Goal: Task Accomplishment & Management: Manage account settings

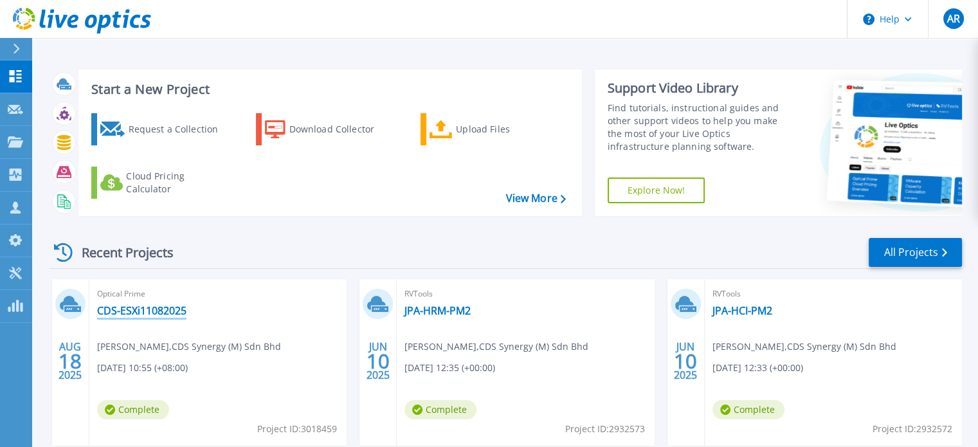
click at [167, 311] on link "CDS-ESXi11082025" at bounding box center [141, 310] width 89 height 13
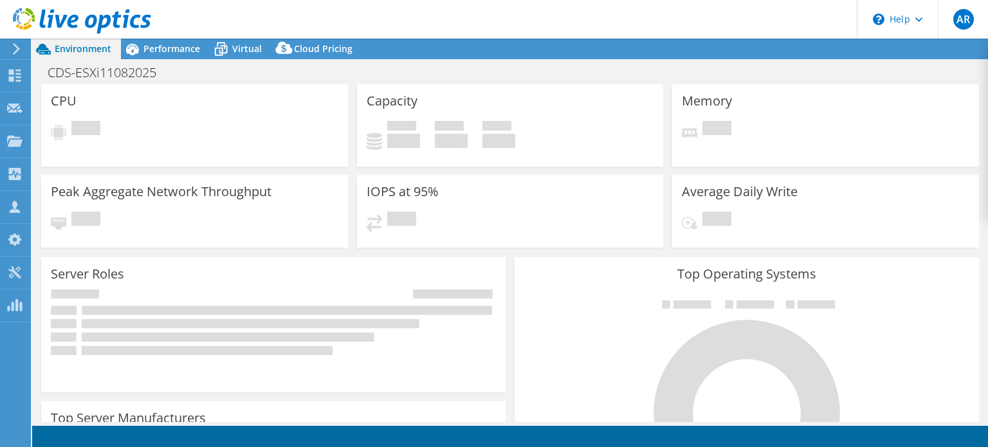
select select "USD"
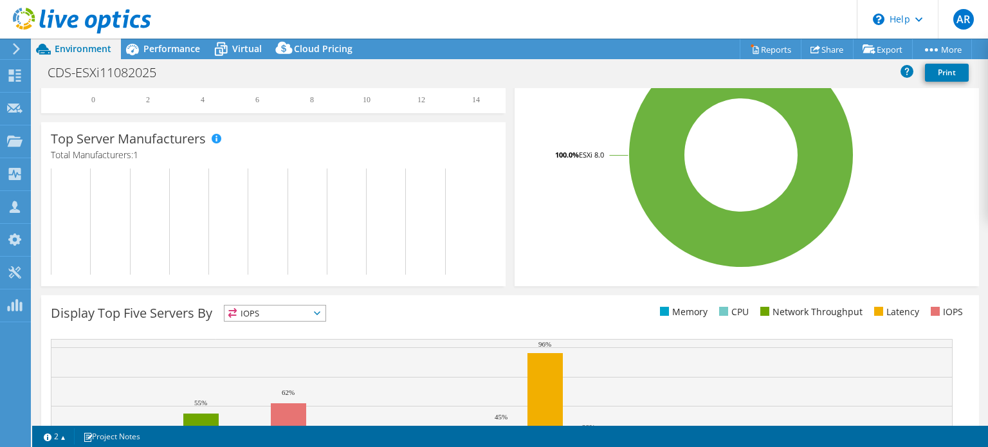
scroll to position [411, 0]
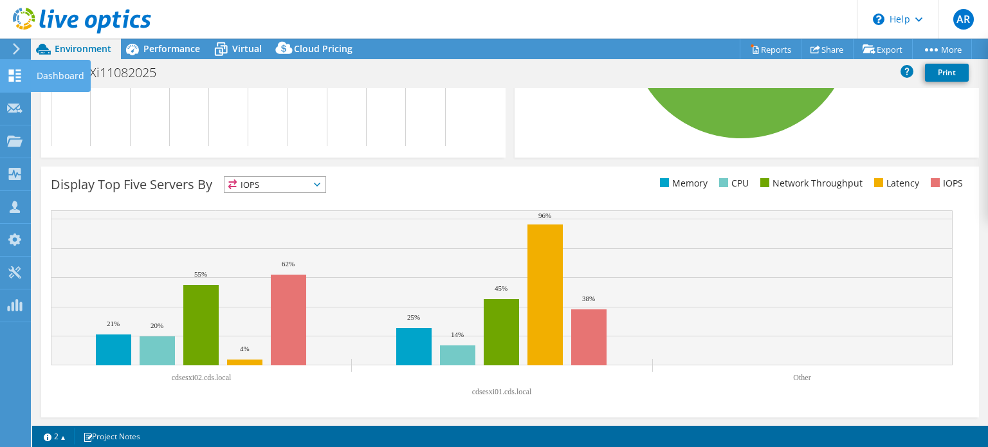
click at [8, 79] on icon at bounding box center [14, 75] width 15 height 12
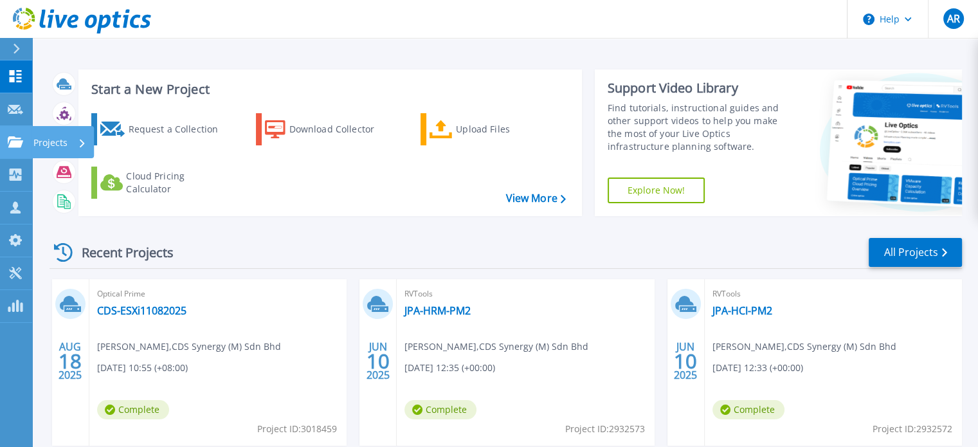
click at [13, 141] on icon at bounding box center [15, 141] width 15 height 11
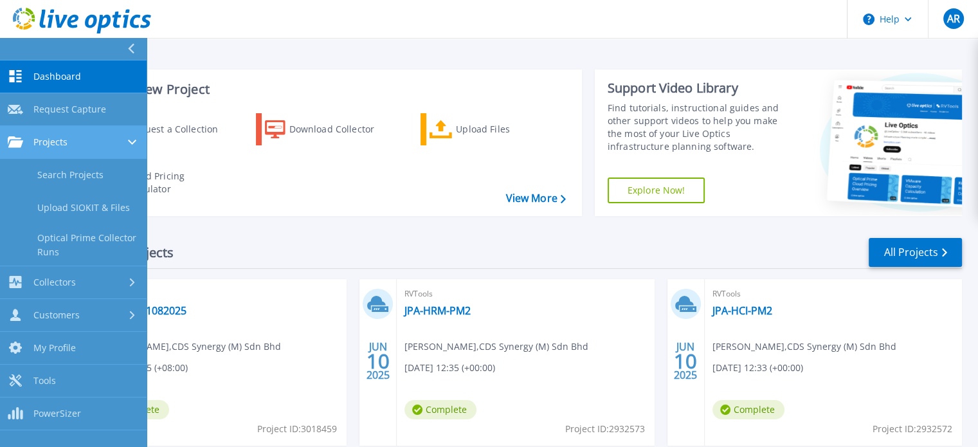
click at [13, 141] on icon at bounding box center [15, 141] width 15 height 11
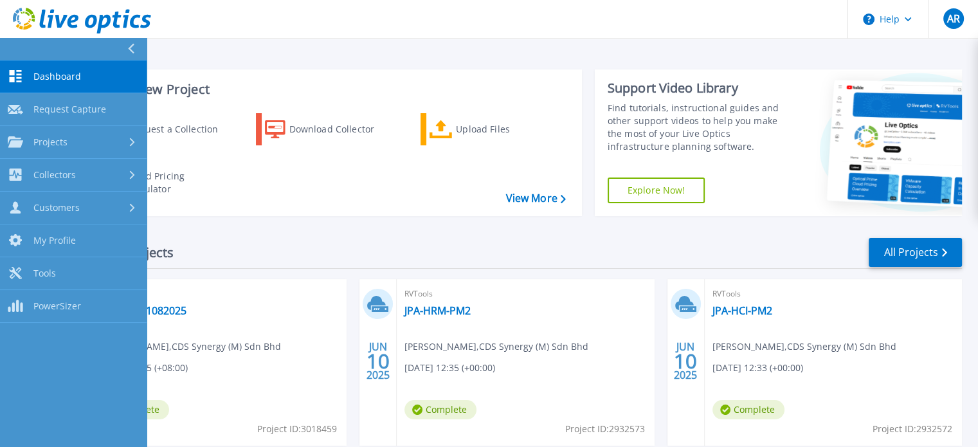
click at [265, 56] on div "Start a New Project Request a Collection Download Collector Upload Files Cloud …" at bounding box center [505, 337] width 946 height 674
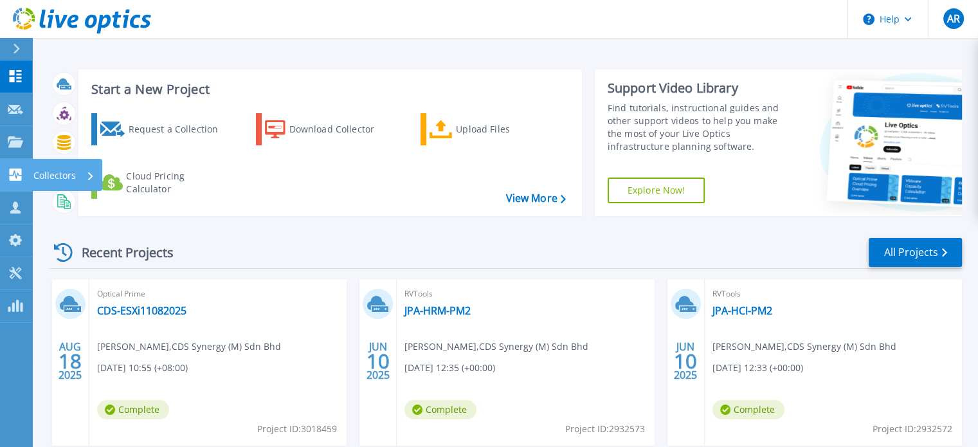
click at [12, 177] on icon at bounding box center [16, 174] width 12 height 12
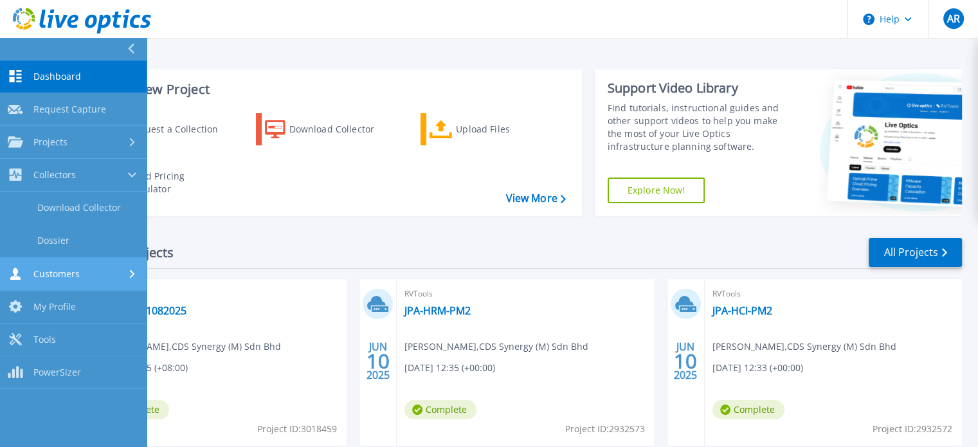
click at [17, 282] on link "Customers Customers" at bounding box center [73, 274] width 147 height 33
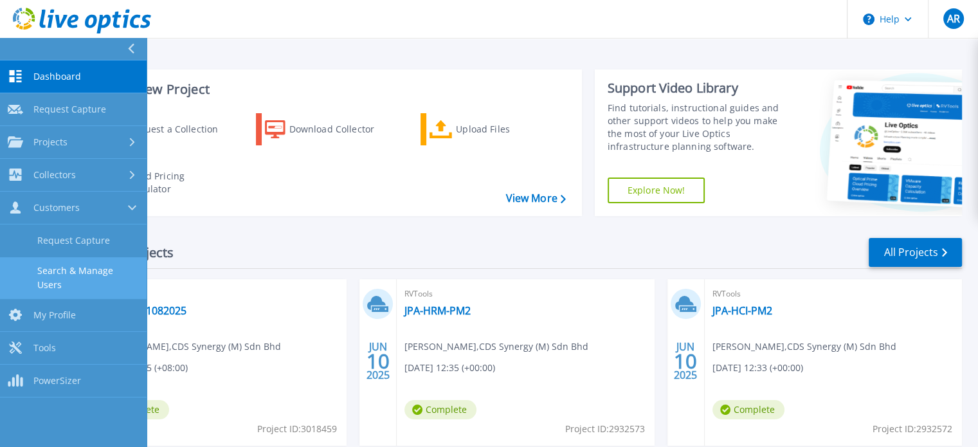
click at [63, 275] on link "Search & Manage Users" at bounding box center [73, 277] width 147 height 41
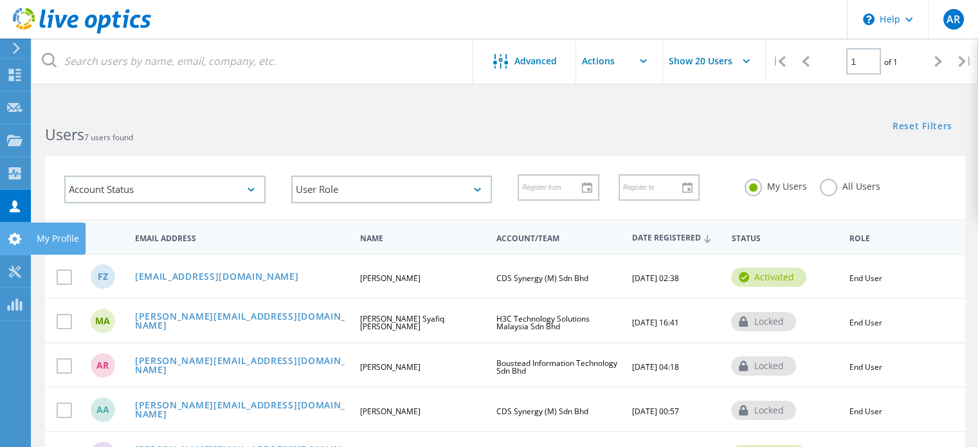
click at [15, 246] on div at bounding box center [14, 240] width 15 height 14
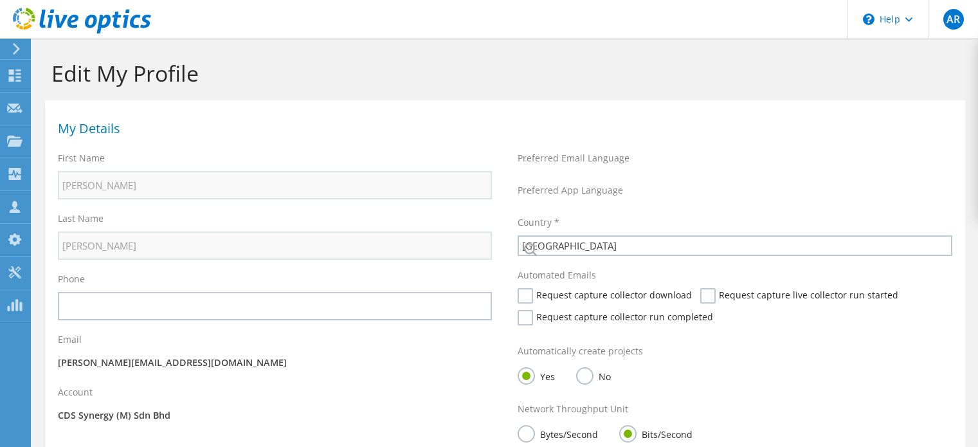
select select "152"
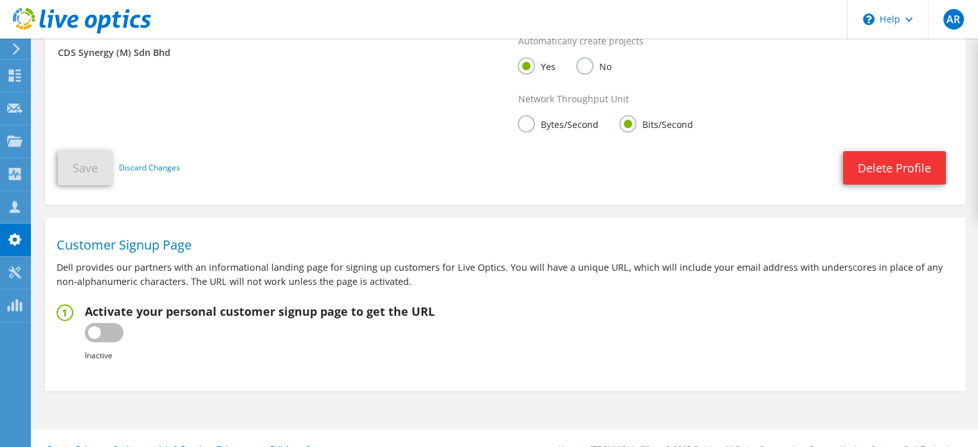
scroll to position [383, 0]
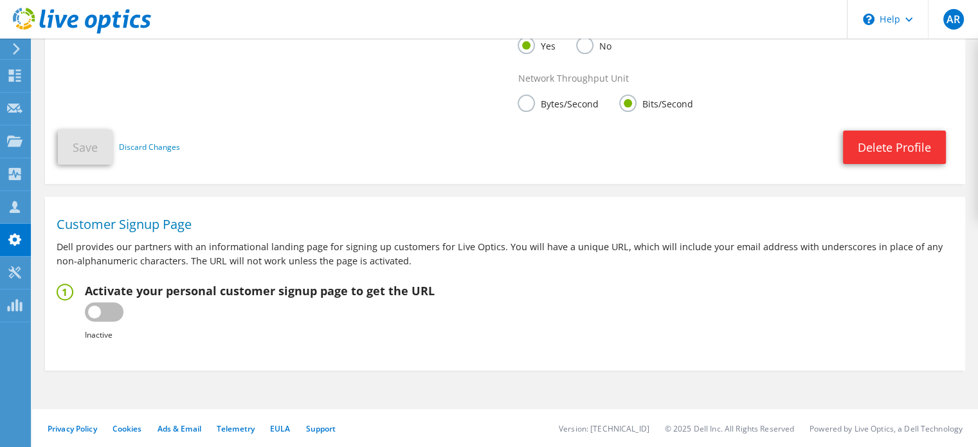
click at [111, 311] on label at bounding box center [104, 311] width 39 height 19
click at [0, 0] on input "checkbox" at bounding box center [0, 0] width 0 height 0
type input "[URL][DOMAIN_NAME]"
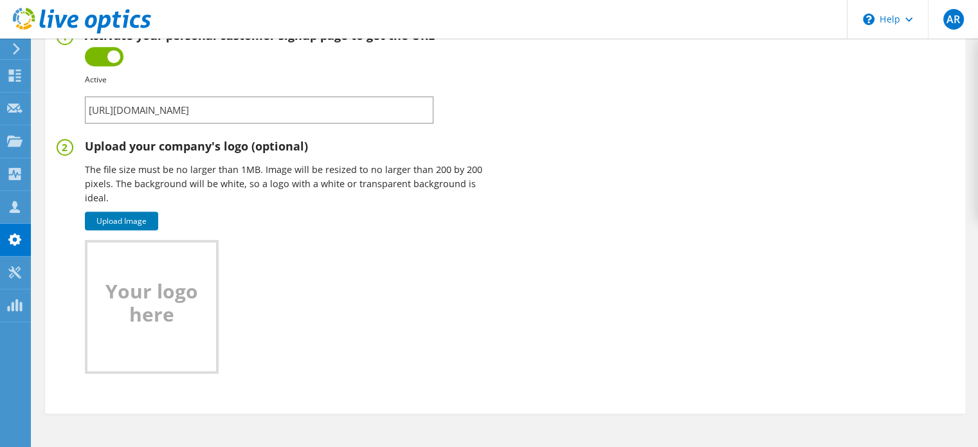
scroll to position [617, 0]
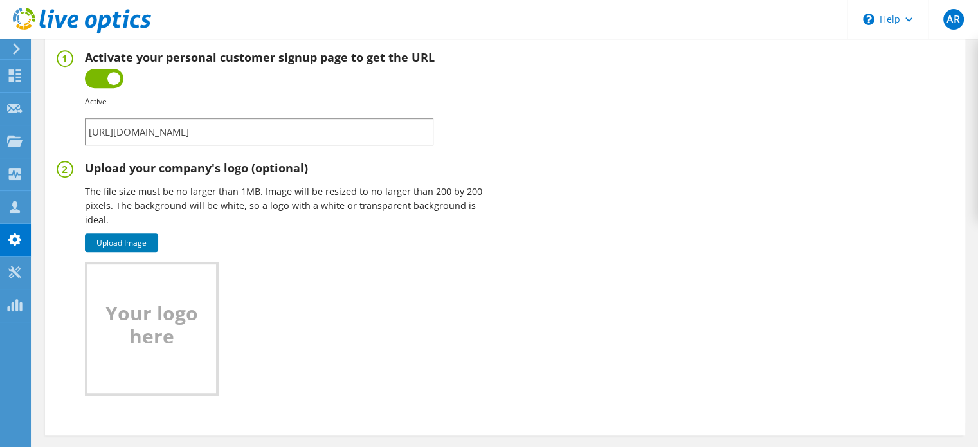
drag, startPoint x: 359, startPoint y: 137, endPoint x: 80, endPoint y: 138, distance: 278.5
click at [80, 138] on fieldset "Activate your personal customer signup page to get the URL Inactive Active Fail…" at bounding box center [505, 97] width 897 height 95
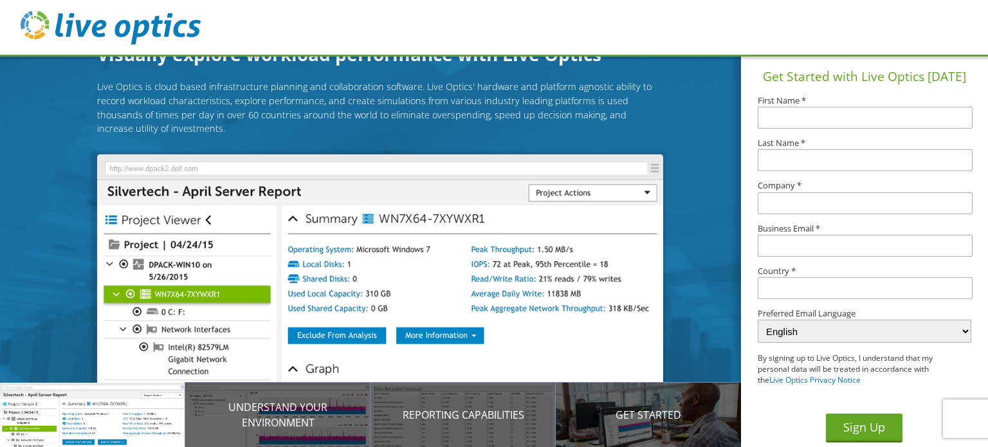
scroll to position [64, 0]
